Goal: Task Accomplishment & Management: Use online tool/utility

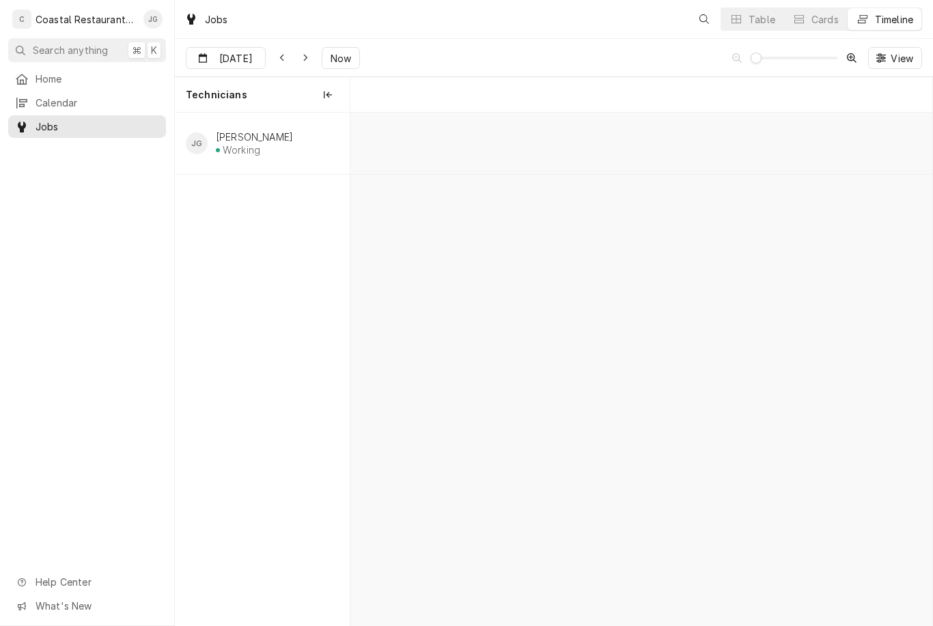
scroll to position [0, 11523]
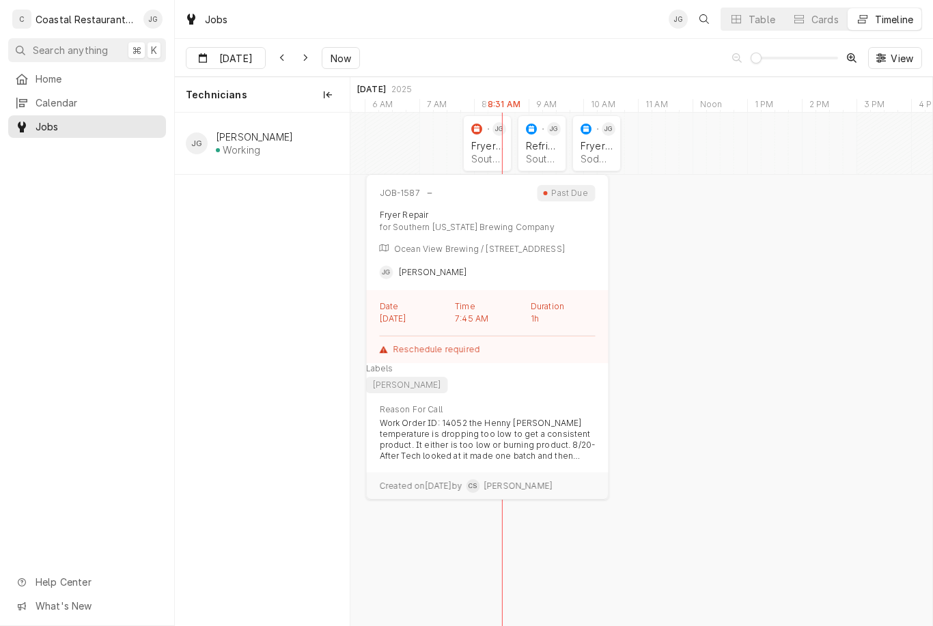
click at [485, 139] on div "Fryer Repair Southern Delaware Brewing Company | Ocean View, 19970" at bounding box center [487, 152] width 38 height 30
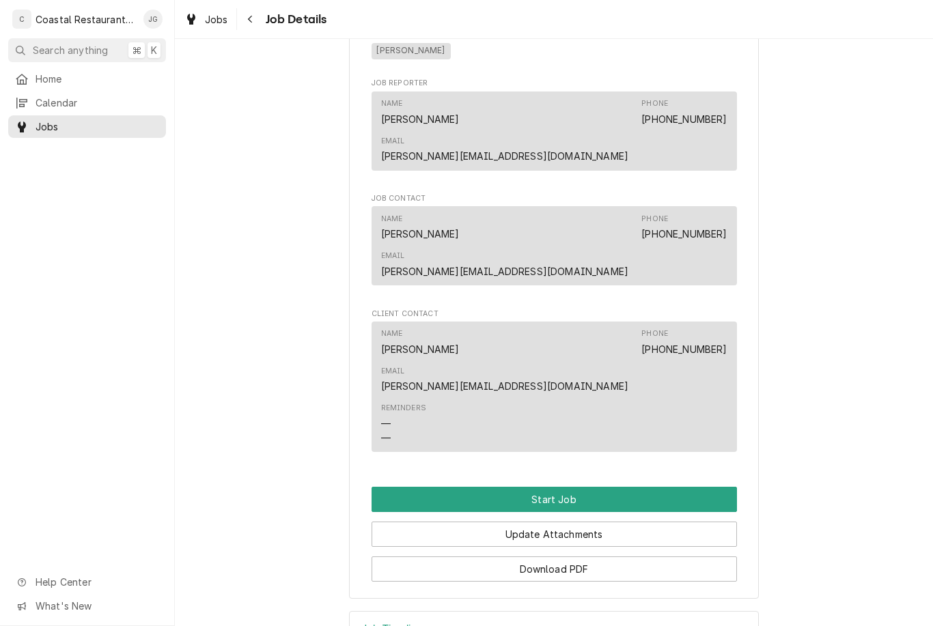
scroll to position [990, 0]
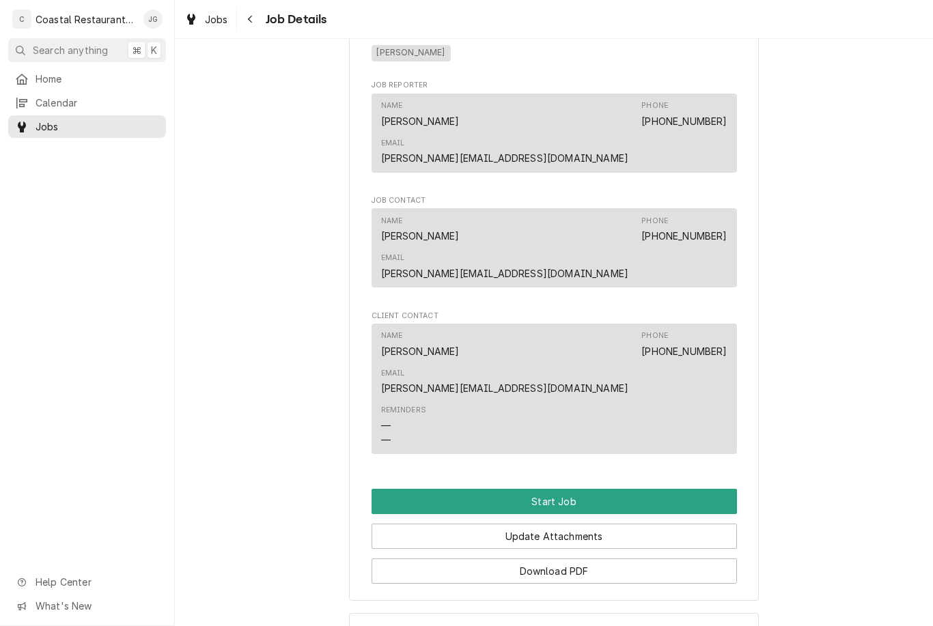
click at [573, 489] on button "Start Job" at bounding box center [553, 501] width 365 height 25
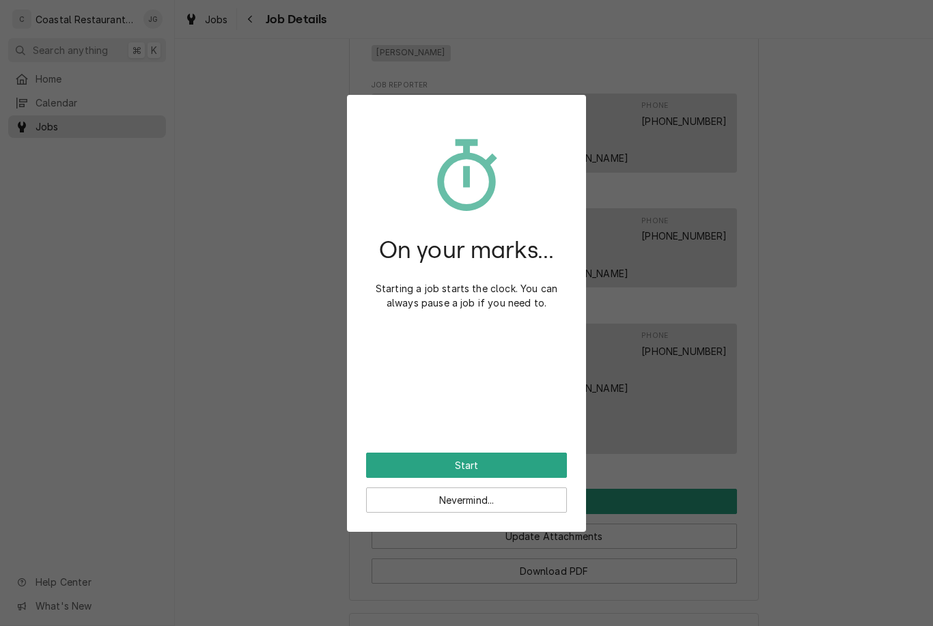
click at [472, 466] on button "Start" at bounding box center [466, 465] width 201 height 25
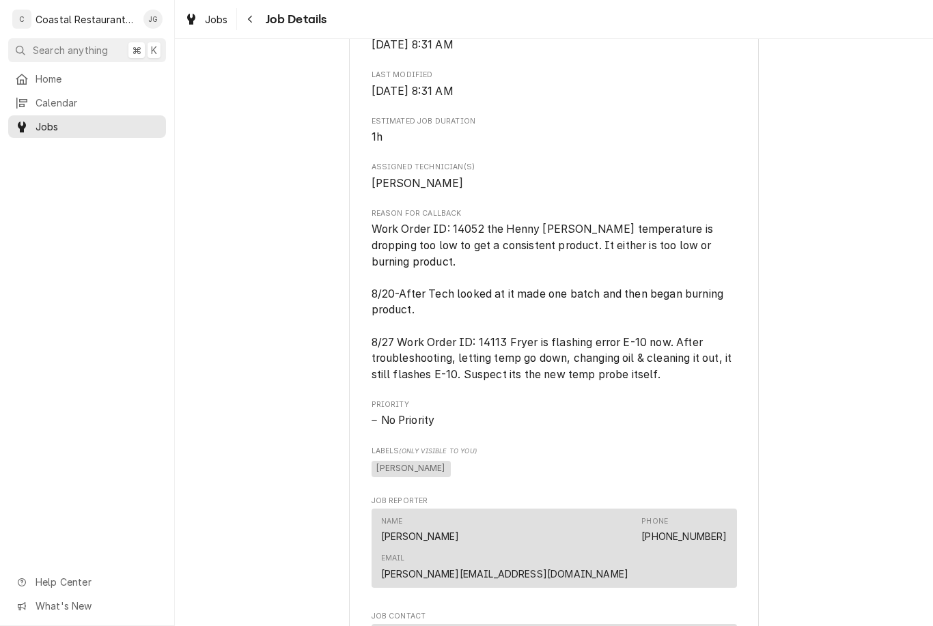
scroll to position [621, 0]
click at [83, 85] on link "Home" at bounding box center [87, 79] width 158 height 23
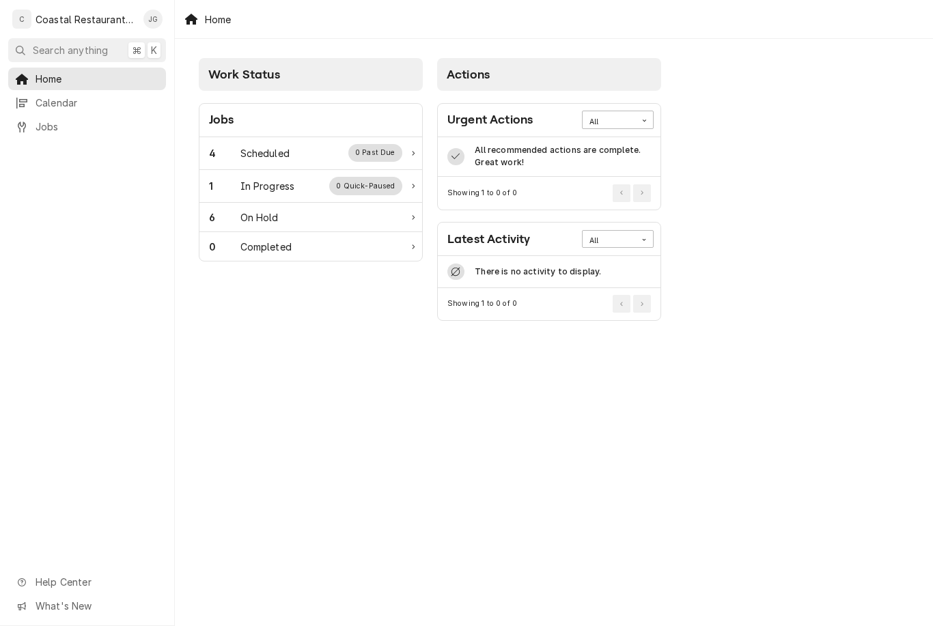
click at [294, 148] on div "4 Scheduled 0 Past Due" at bounding box center [305, 153] width 193 height 18
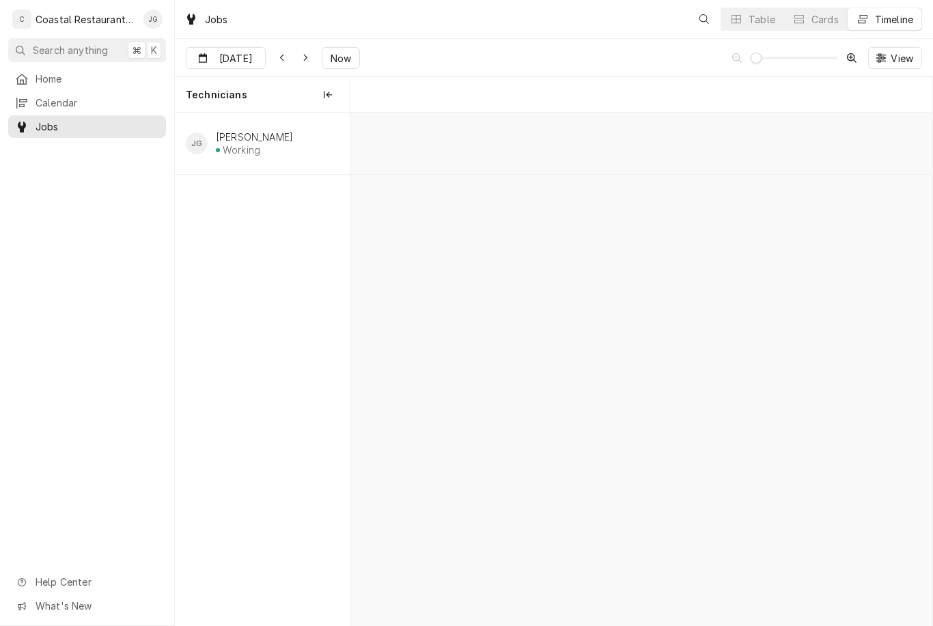
scroll to position [0, 11523]
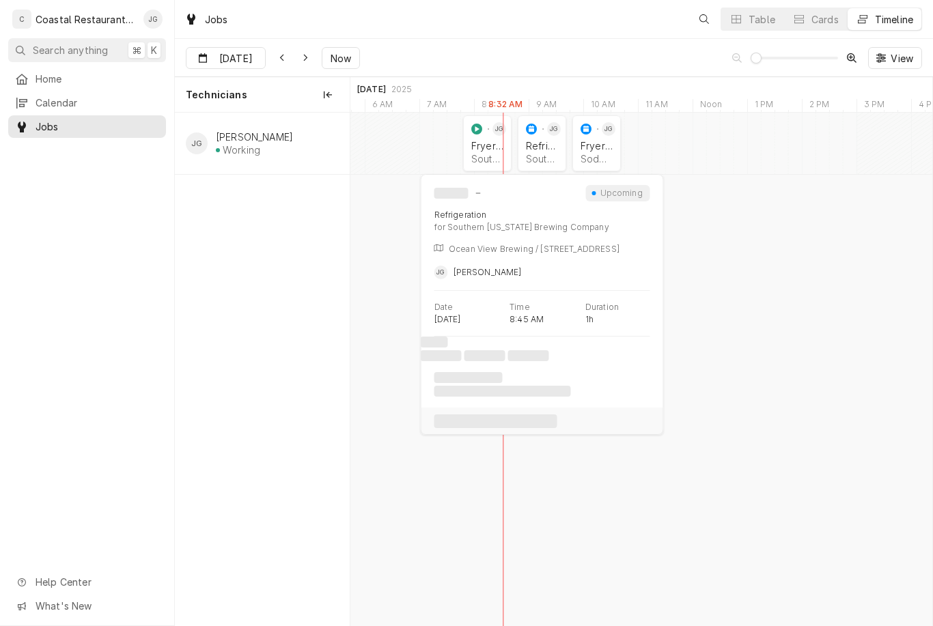
click at [539, 151] on div "Refrigeration Southern [US_STATE] Brewing Company | Ocean View, 19970" at bounding box center [542, 152] width 38 height 30
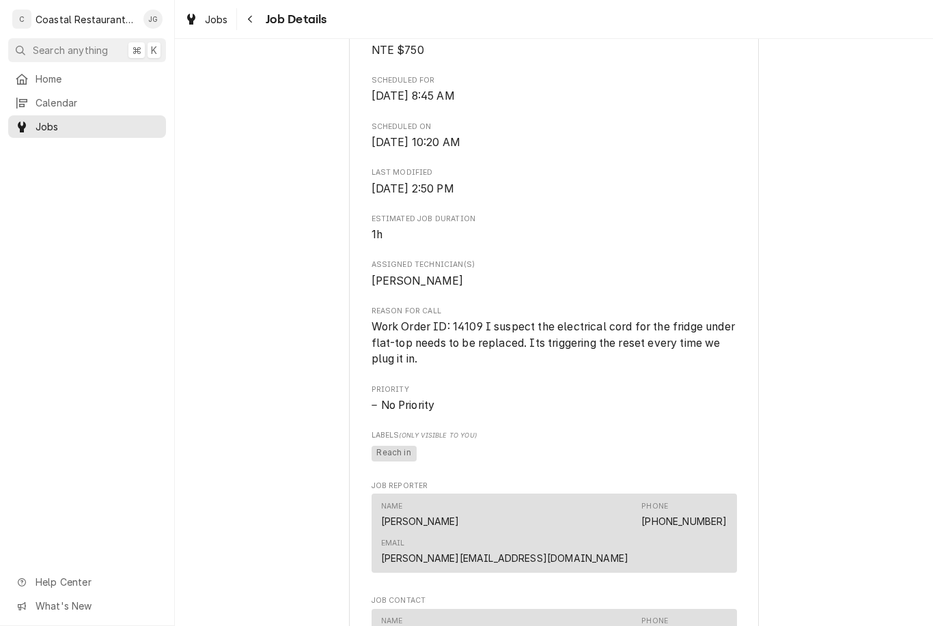
scroll to position [402, 0]
